Goal: Task Accomplishment & Management: Complete application form

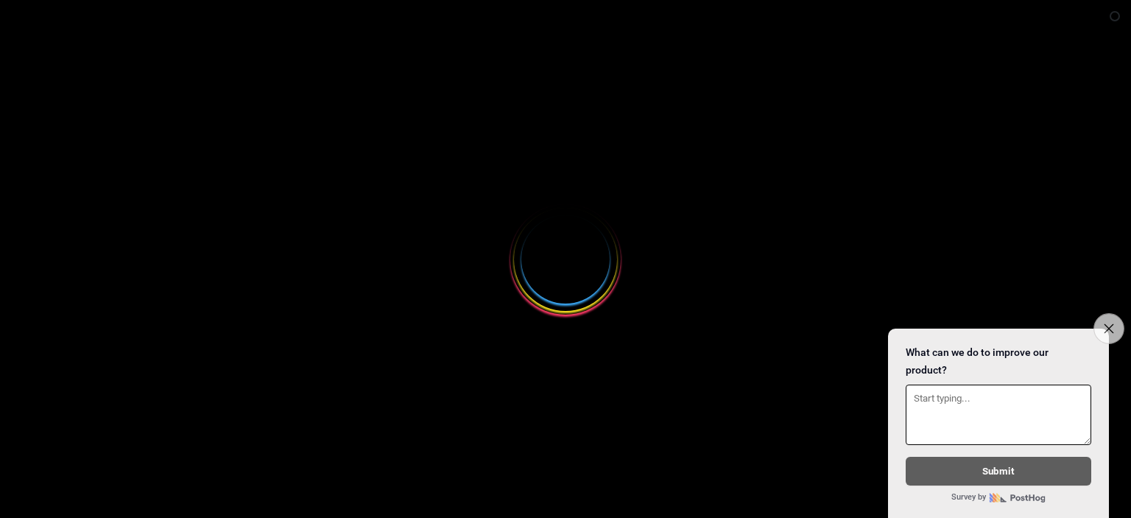
click at [1113, 323] on icon "Close survey" at bounding box center [1109, 328] width 10 height 10
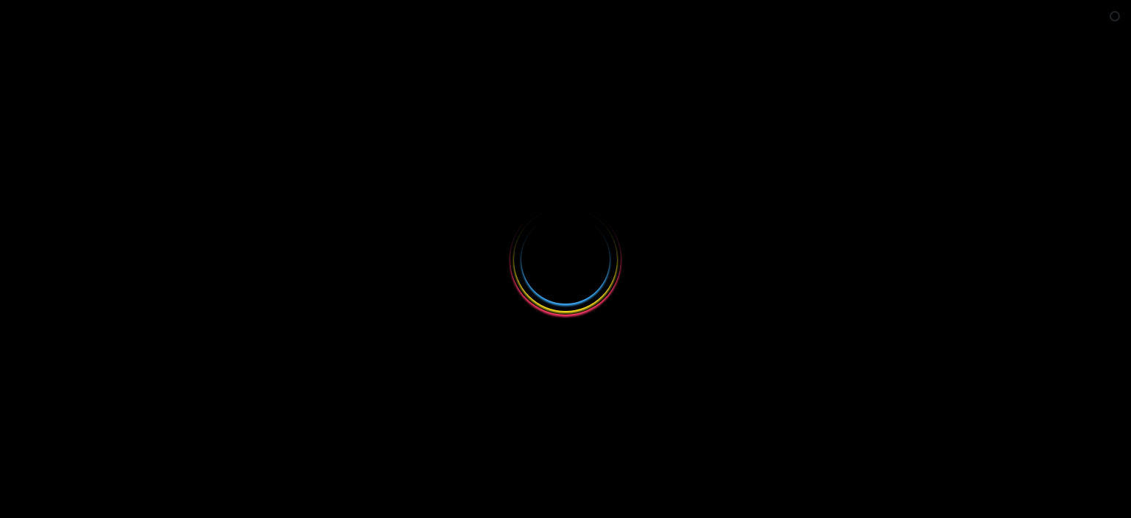
select select
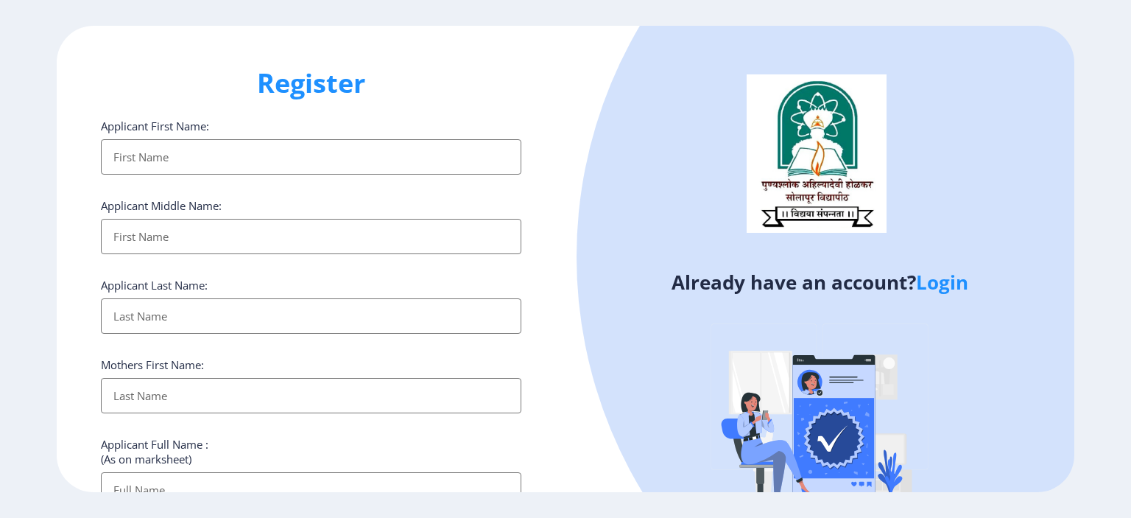
drag, startPoint x: 1131, startPoint y: 86, endPoint x: 1129, endPoint y: 239, distance: 152.5
click at [1129, 239] on ngx-register "Register Applicant First Name: Applicant Middle Name: Applicant Last Name: Moth…" at bounding box center [565, 259] width 1131 height 466
click at [136, 146] on input "Applicant First Name:" at bounding box center [311, 156] width 421 height 35
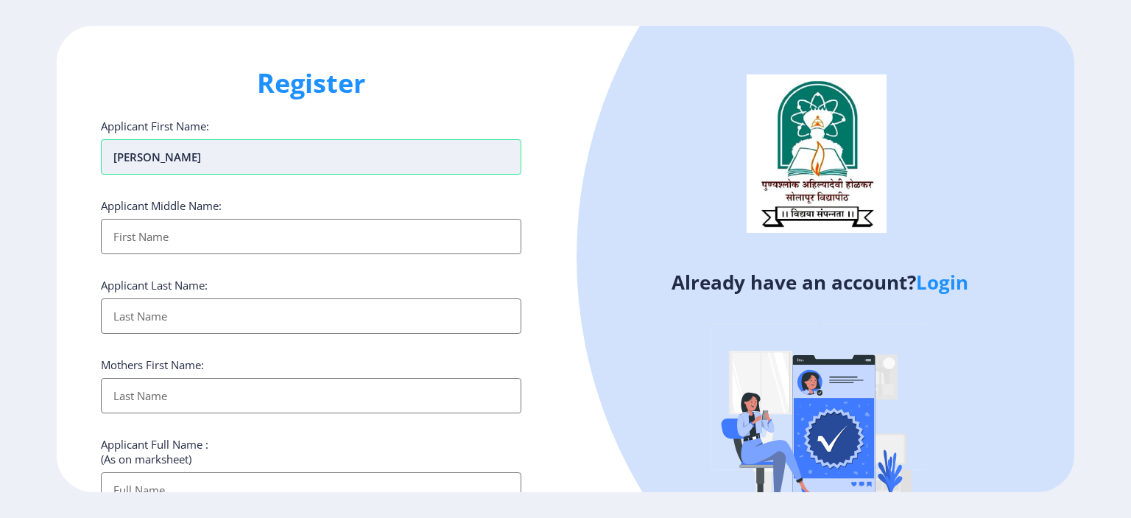
type input "[PERSON_NAME]"
type input "dayanand"
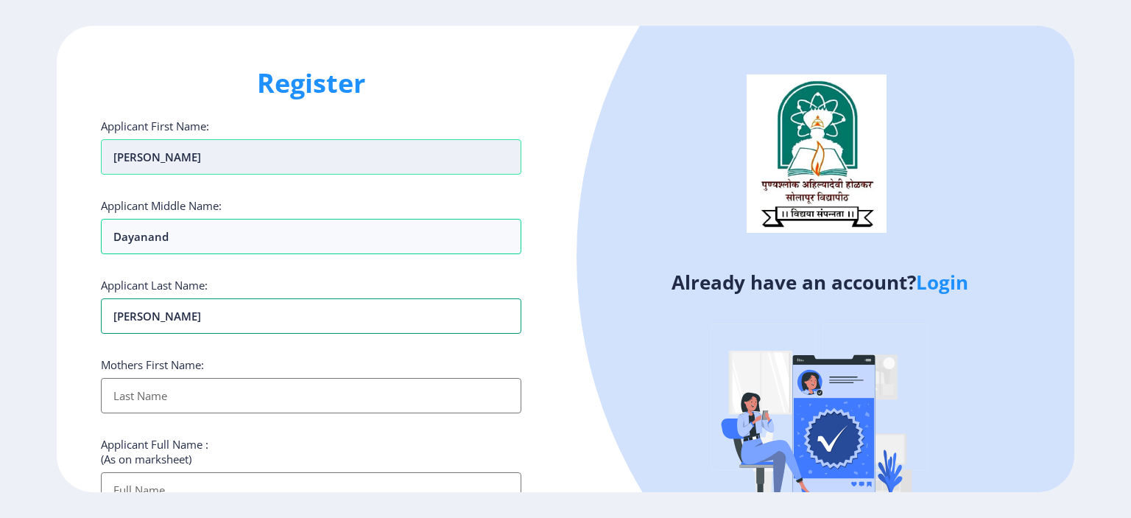
type input "[PERSON_NAME]"
type input "vidya"
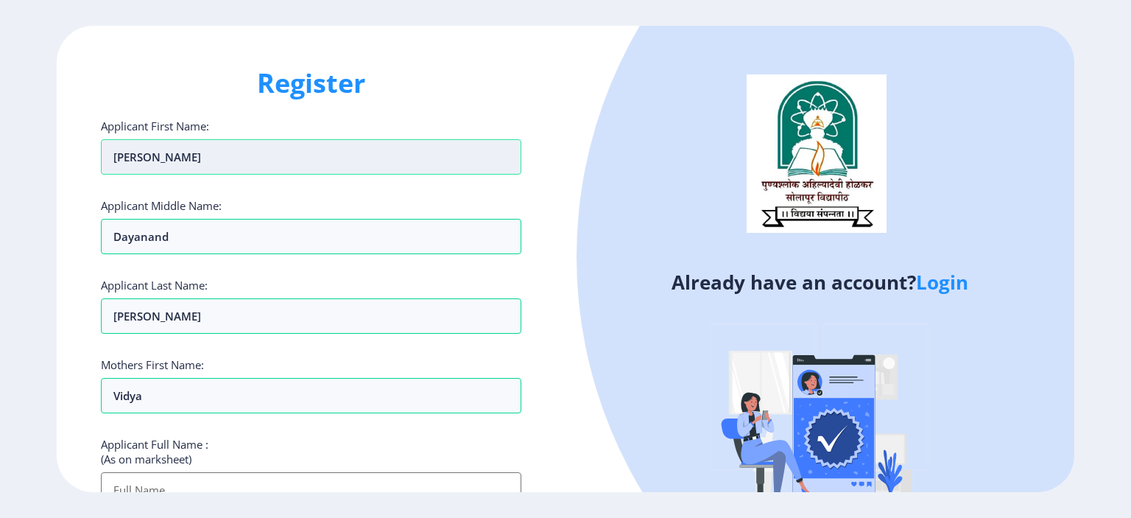
scroll to position [14, 0]
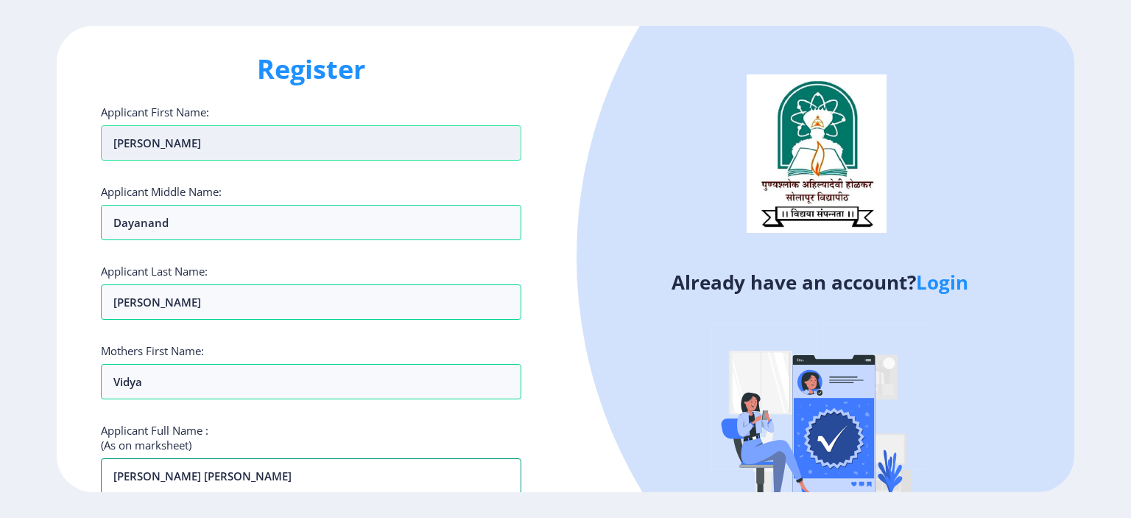
type input "[PERSON_NAME] [PERSON_NAME]"
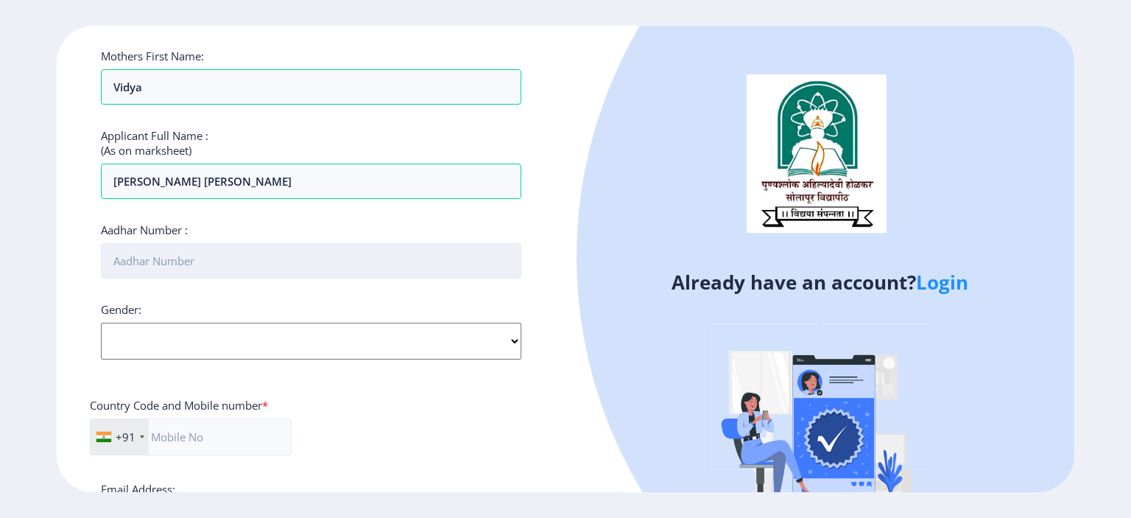
click at [159, 249] on input "Aadhar Number :" at bounding box center [311, 260] width 421 height 35
type input "868814726302"
select select "[DEMOGRAPHIC_DATA]"
type input "9309424408"
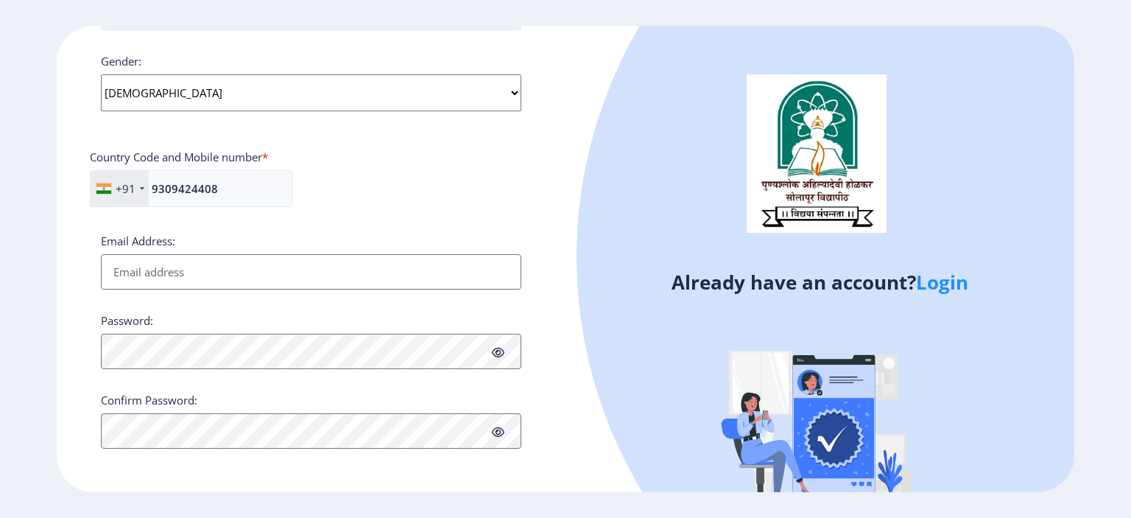
click at [159, 249] on div "Email Address:" at bounding box center [311, 261] width 421 height 56
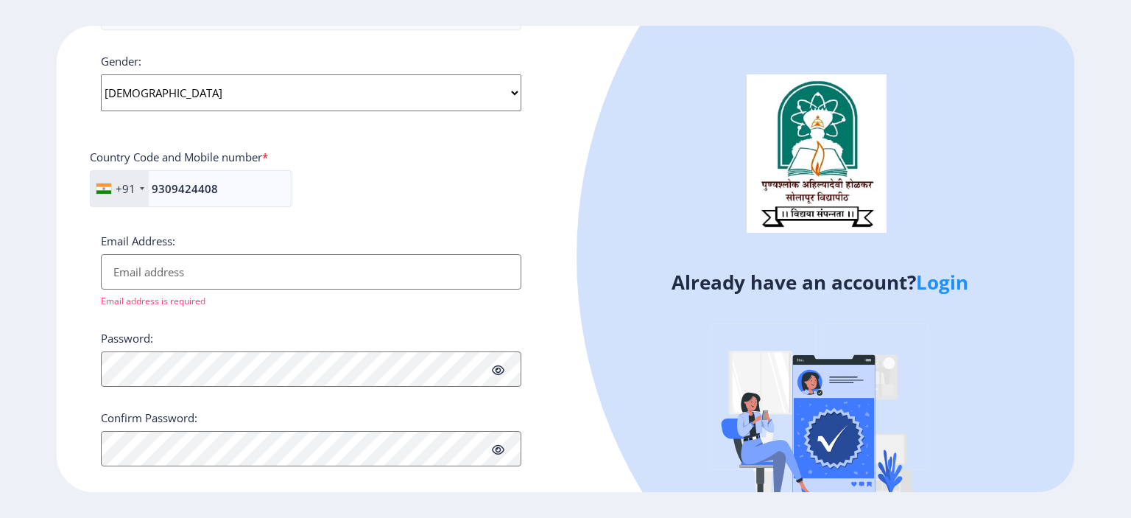
click at [162, 263] on input "Email Address:" at bounding box center [311, 271] width 421 height 35
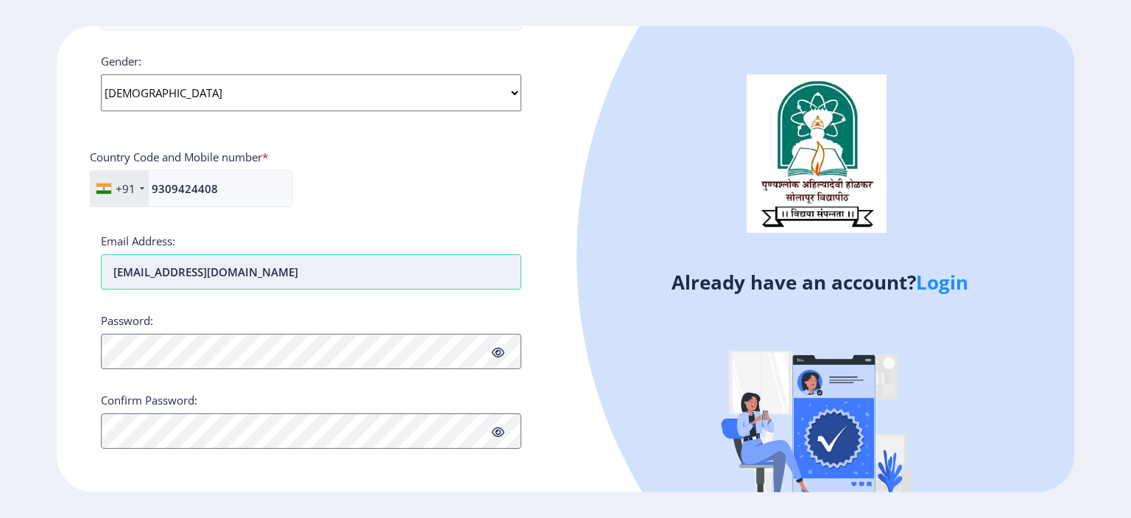
type input "[EMAIL_ADDRESS][DOMAIN_NAME]"
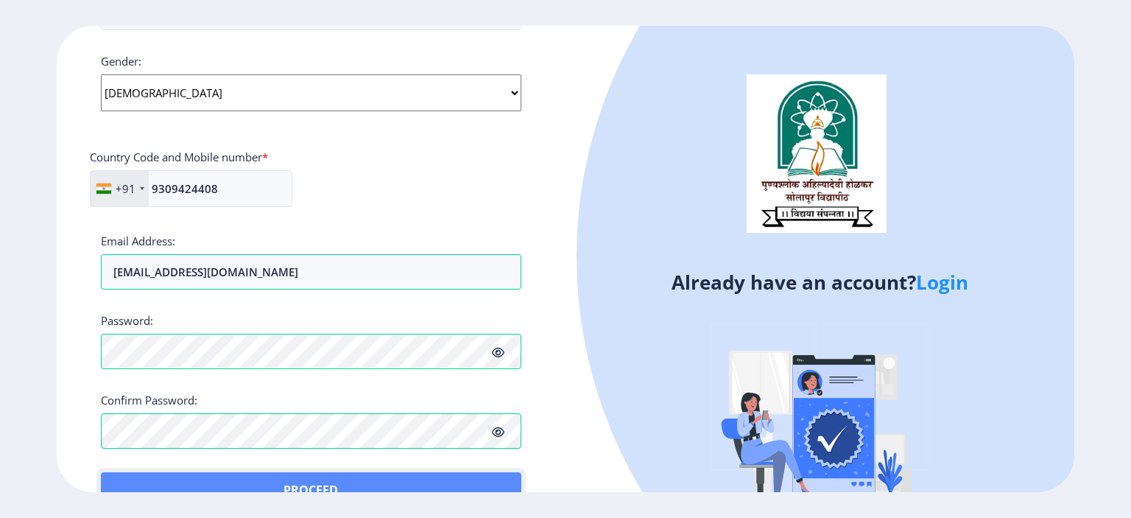
click at [122, 477] on button "Proceed" at bounding box center [311, 489] width 421 height 35
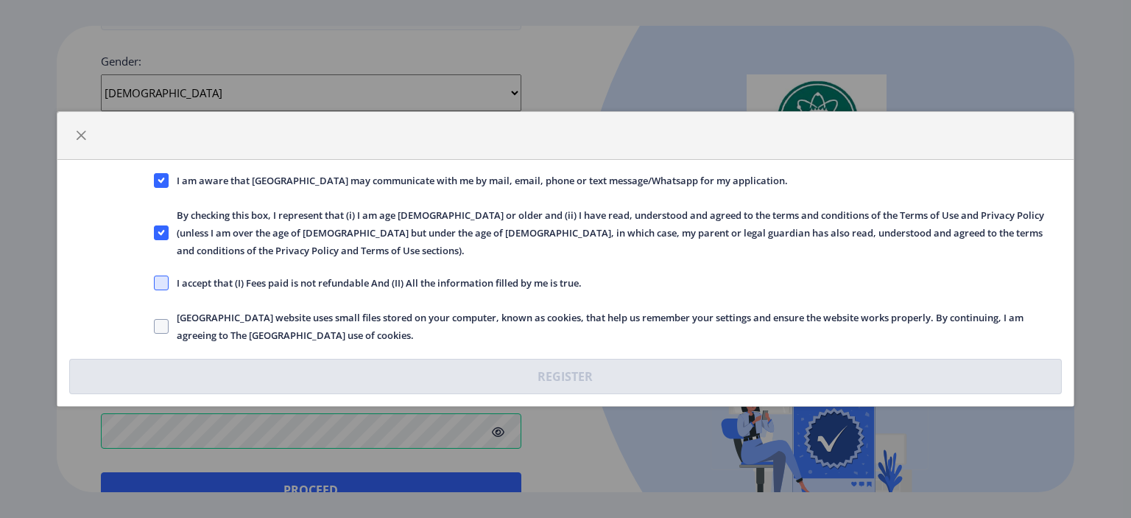
click at [155, 278] on span at bounding box center [161, 282] width 15 height 15
click at [155, 283] on input "I accept that (I) Fees paid is not refundable And (II) All the information fill…" at bounding box center [154, 283] width 1 height 1
checkbox input "true"
click at [156, 325] on label "[GEOGRAPHIC_DATA] website uses small files stored on your computer, known as co…" at bounding box center [608, 326] width 909 height 35
click at [155, 326] on input "[GEOGRAPHIC_DATA] website uses small files stored on your computer, known as co…" at bounding box center [154, 326] width 1 height 1
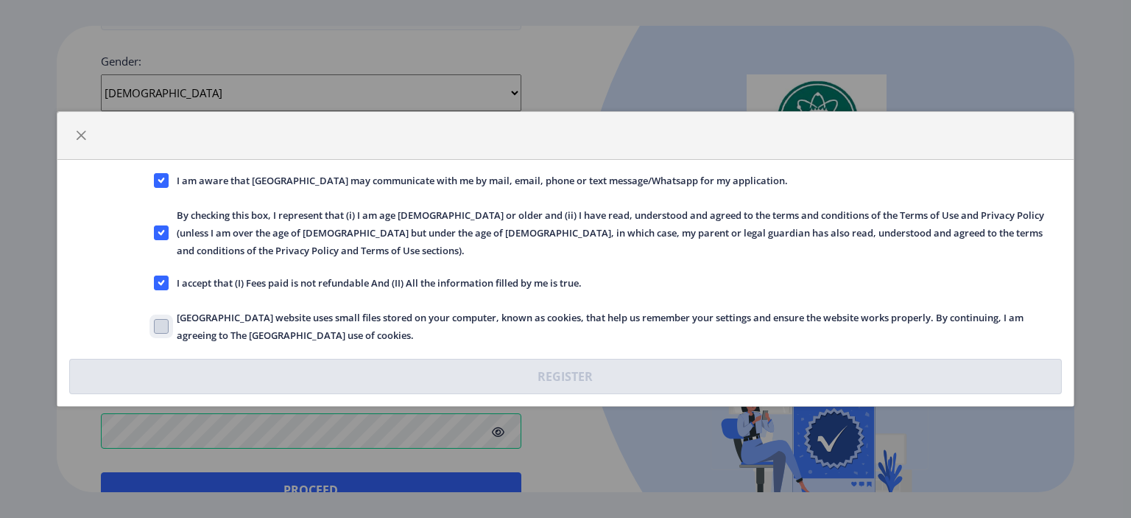
checkbox input "true"
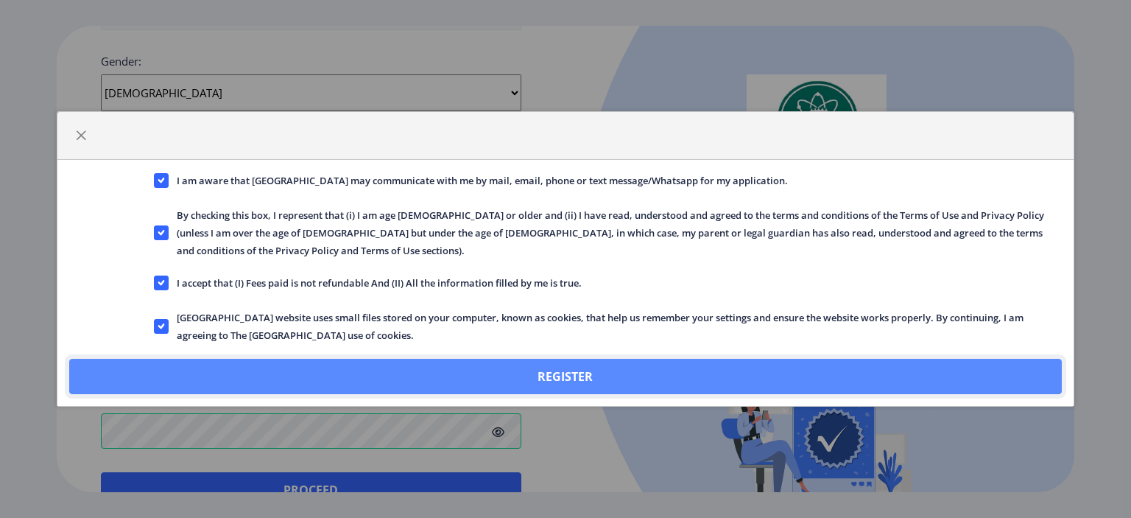
click at [343, 359] on button "Register" at bounding box center [565, 376] width 993 height 35
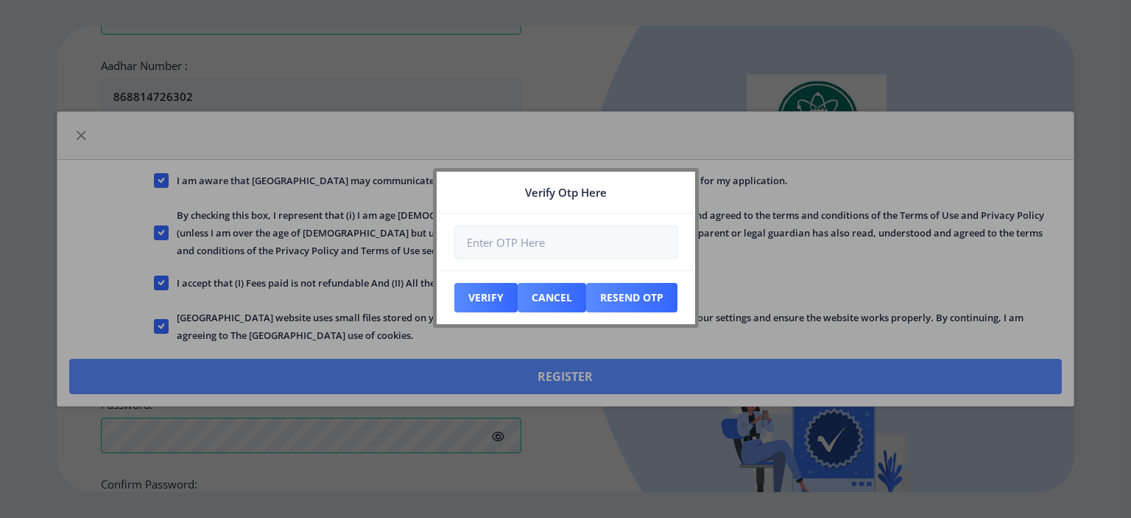
scroll to position [641, 0]
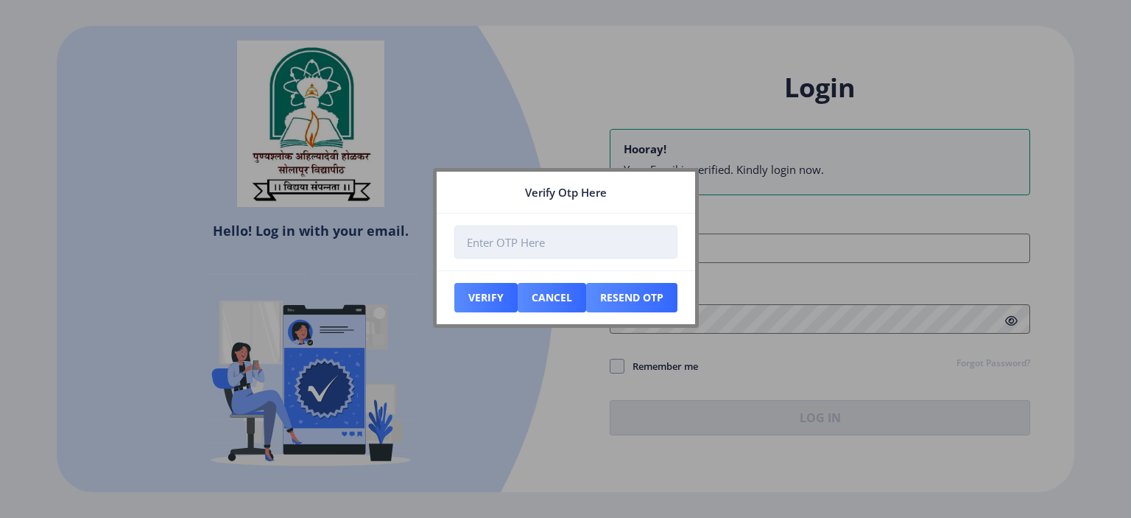
click at [484, 239] on input "number" at bounding box center [565, 241] width 223 height 33
click at [510, 253] on input "number" at bounding box center [565, 241] width 223 height 33
type input "1"
click at [510, 253] on input "1" at bounding box center [565, 241] width 223 height 33
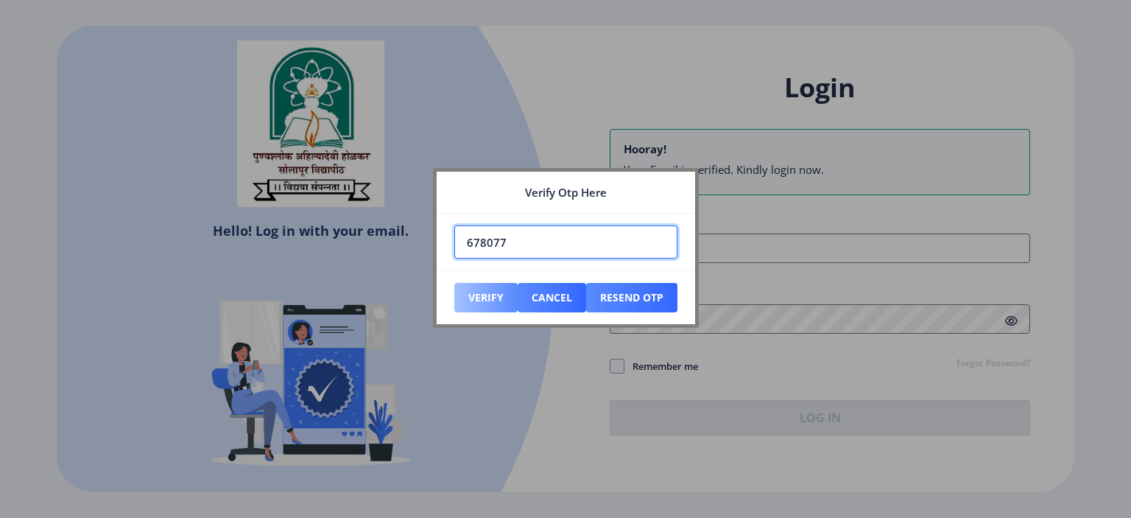
type input "678077"
click at [496, 287] on button "Verify" at bounding box center [485, 297] width 63 height 29
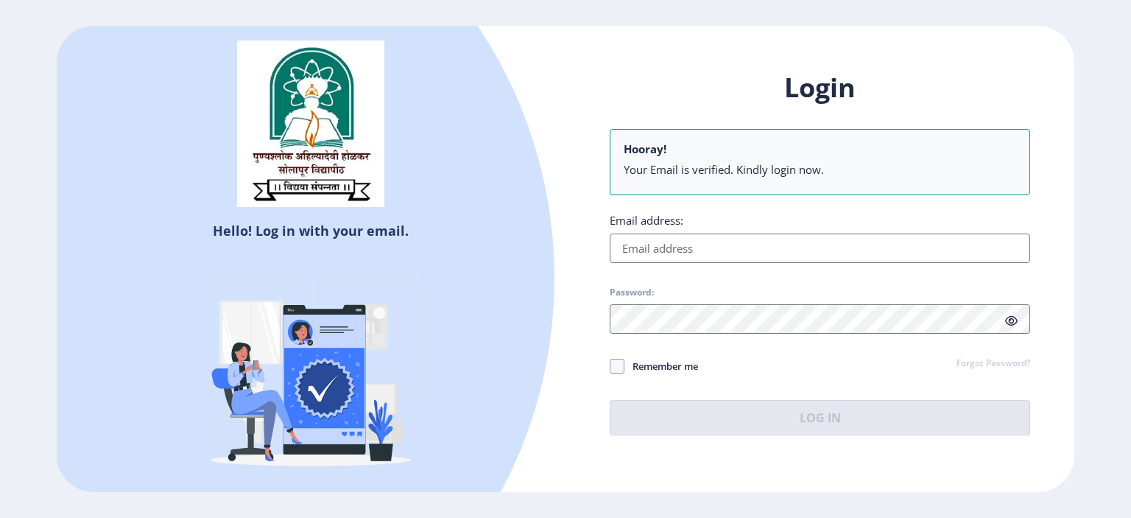
click at [647, 259] on input "Email address:" at bounding box center [820, 247] width 421 height 29
type input "[EMAIL_ADDRESS][DOMAIN_NAME]"
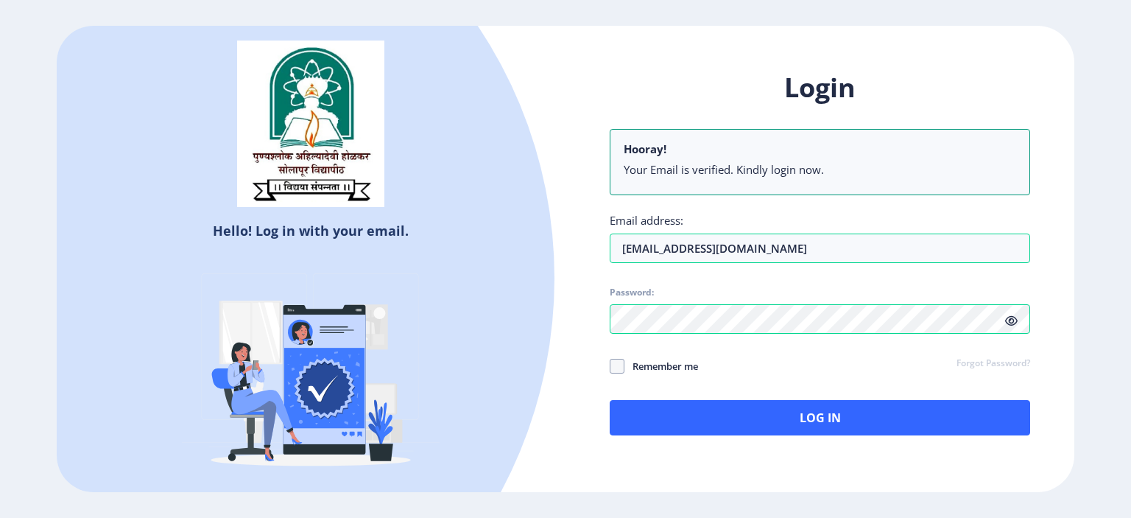
click at [609, 366] on div "Login Hooray! Your Email is verified. Kindly login now. Email address: [EMAIL_A…" at bounding box center [820, 264] width 509 height 433
click at [615, 371] on span at bounding box center [617, 366] width 15 height 15
click at [611, 367] on input "Remember me" at bounding box center [610, 366] width 1 height 1
checkbox input "true"
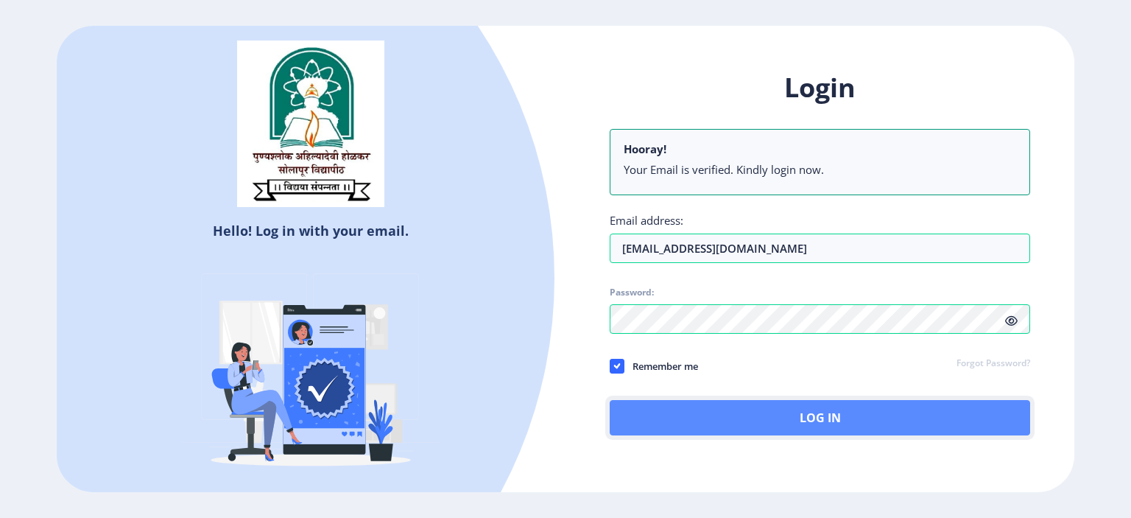
click at [647, 408] on button "Log In" at bounding box center [820, 417] width 421 height 35
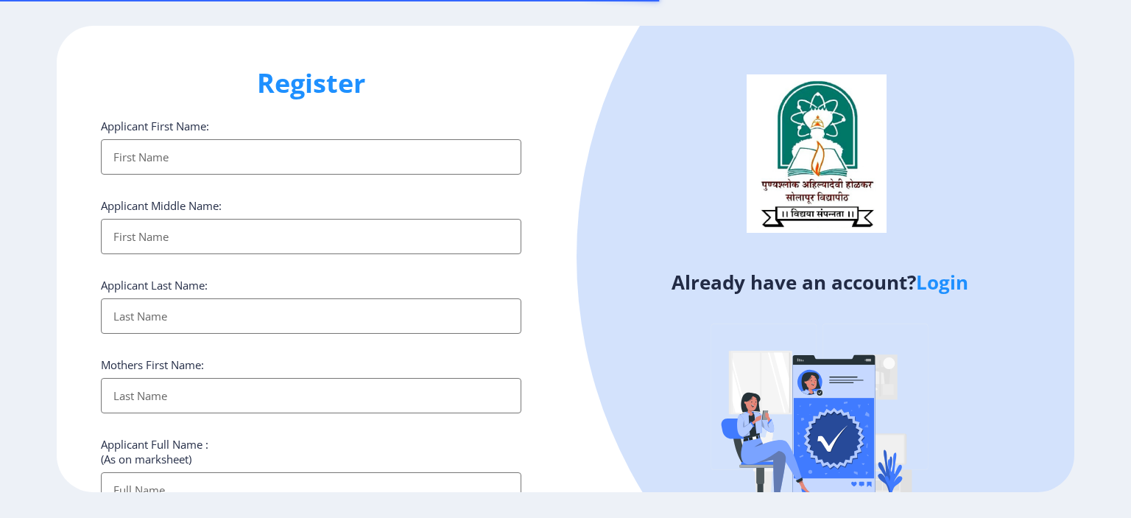
select select
click at [952, 285] on link "Login" at bounding box center [942, 282] width 52 height 27
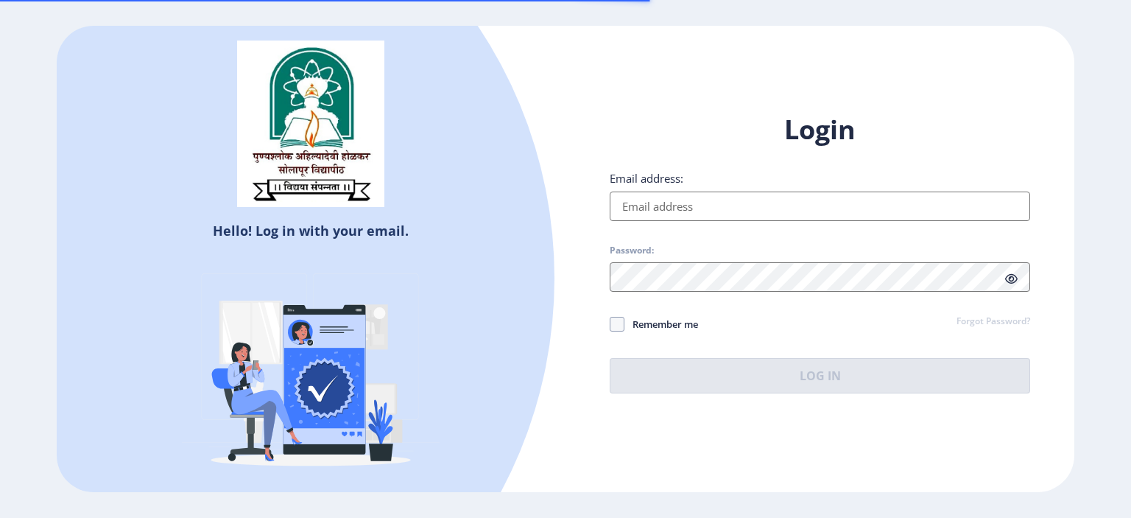
click at [722, 186] on div "Email address:" at bounding box center [820, 196] width 421 height 50
click at [720, 206] on input "Email address:" at bounding box center [820, 206] width 421 height 29
type input "[EMAIL_ADDRESS][DOMAIN_NAME]"
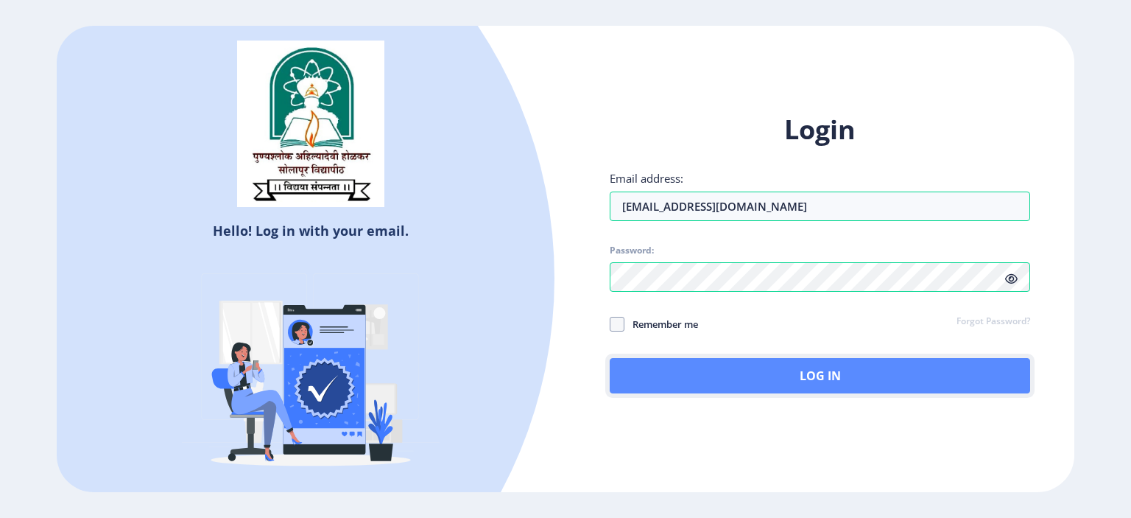
click at [729, 381] on button "Log In" at bounding box center [820, 375] width 421 height 35
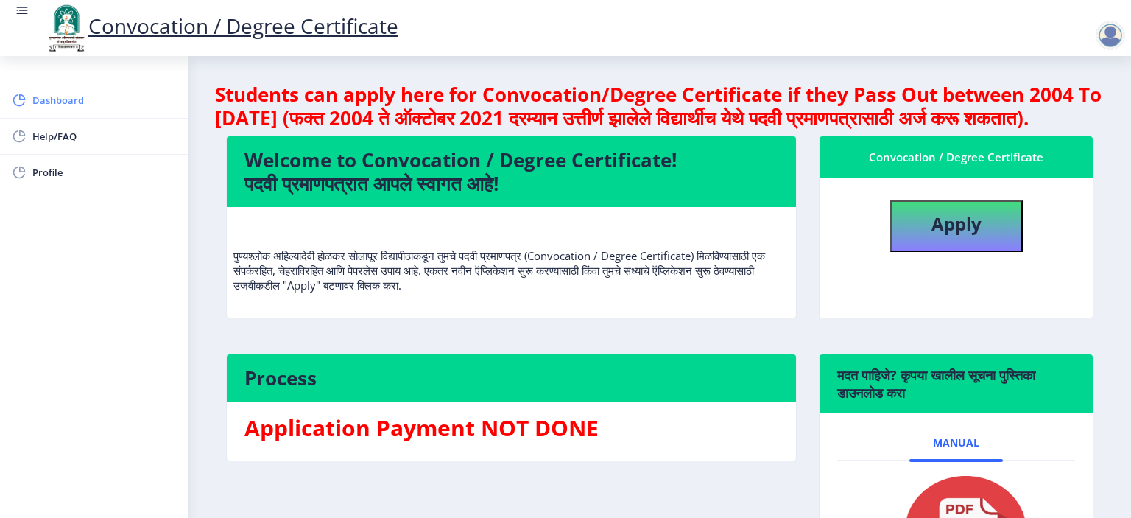
click at [73, 97] on span "Dashboard" at bounding box center [104, 100] width 144 height 18
click at [18, 150] on link "Help/FAQ" at bounding box center [94, 136] width 189 height 35
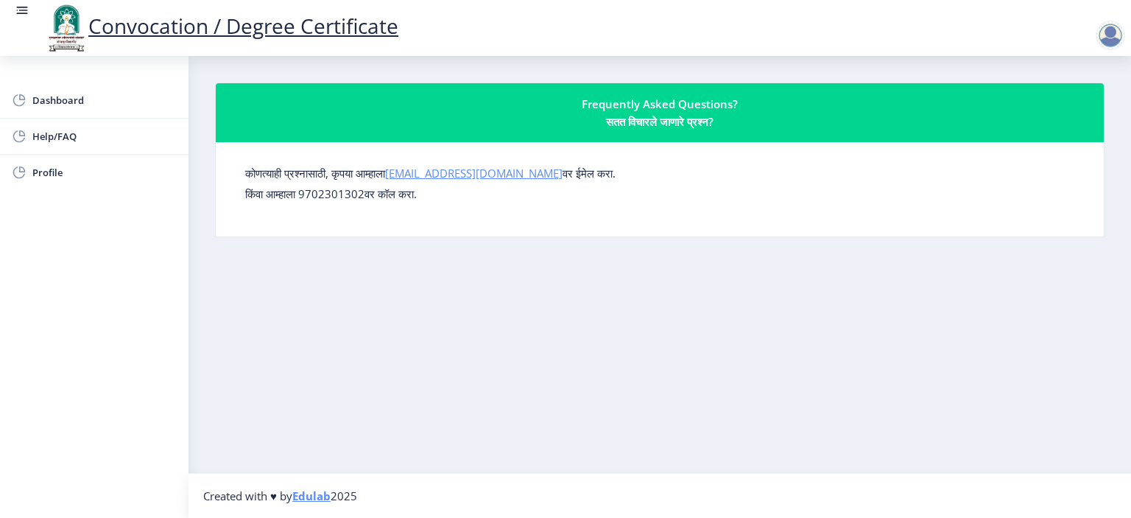
click at [459, 176] on link "su.sfc@studentscenter.in" at bounding box center [474, 173] width 178 height 15
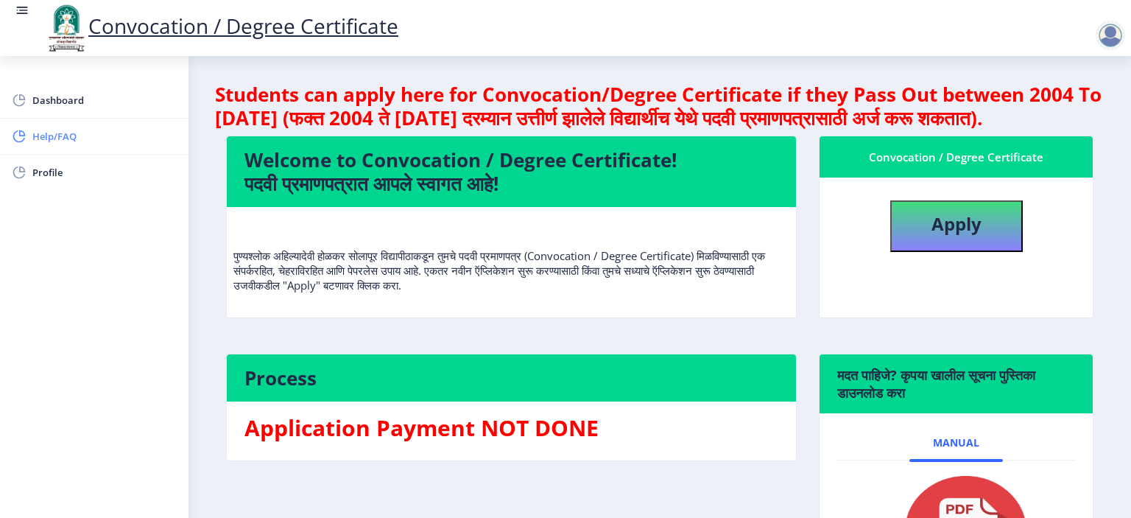
click at [71, 126] on link "Help/FAQ" at bounding box center [94, 136] width 189 height 35
